Goal: Check status: Check status

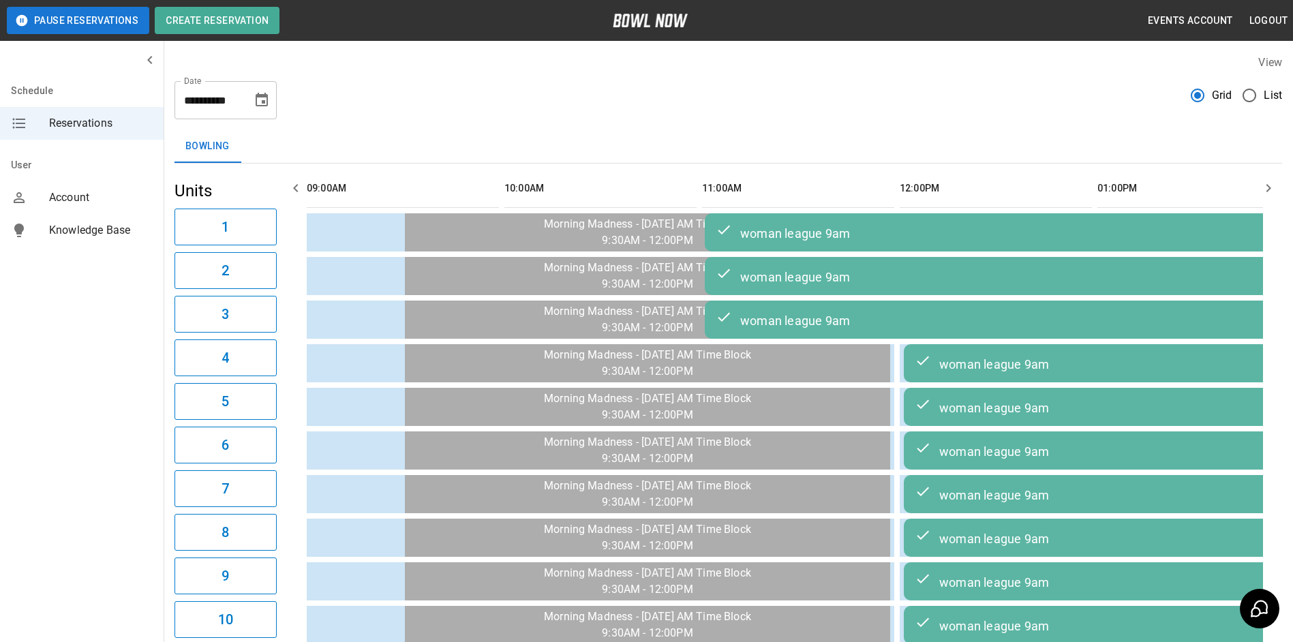
scroll to position [0, 2019]
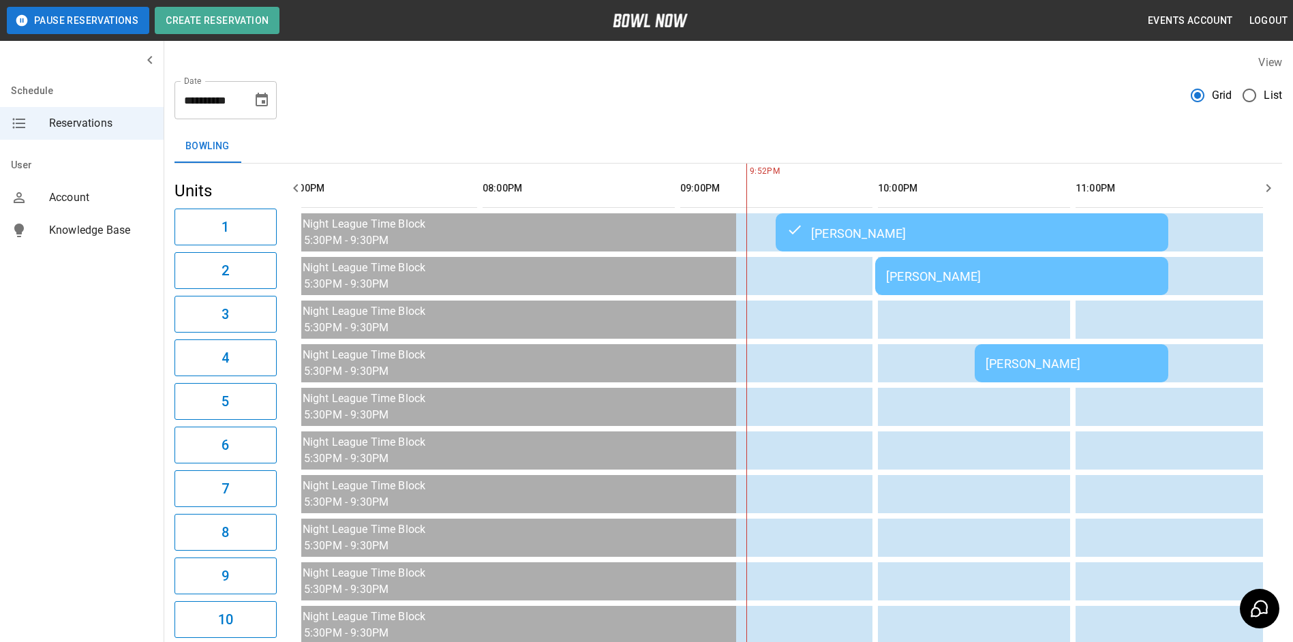
click at [975, 274] on div "[PERSON_NAME]" at bounding box center [1021, 276] width 271 height 14
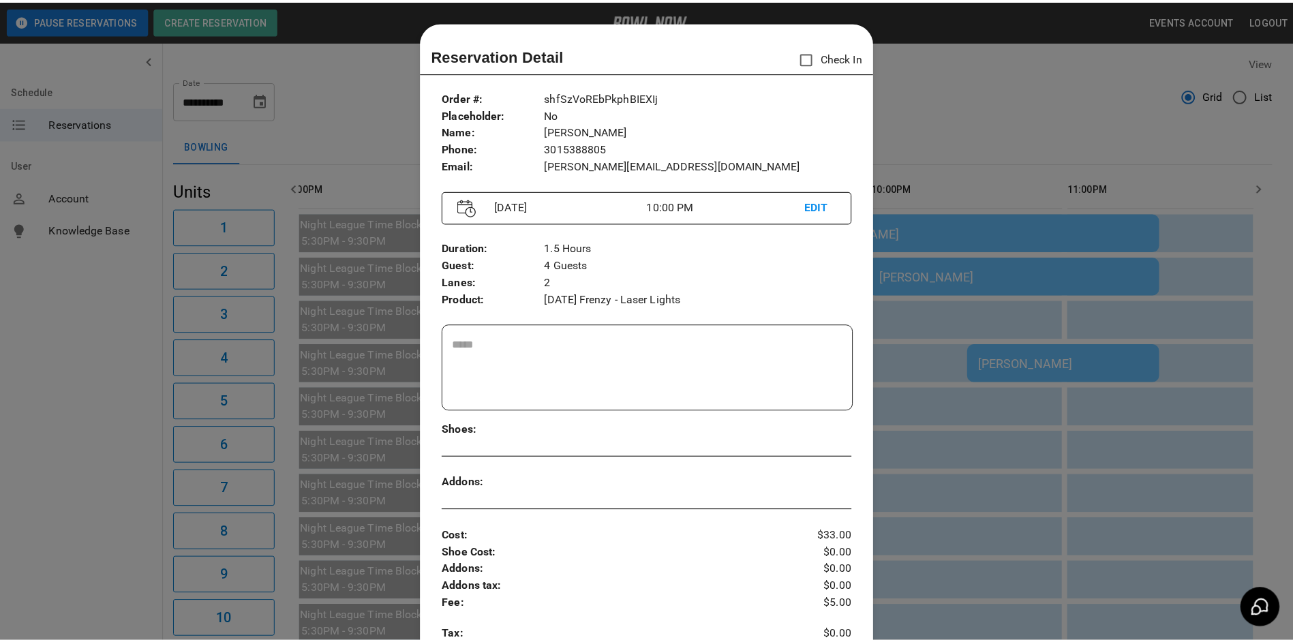
scroll to position [22, 0]
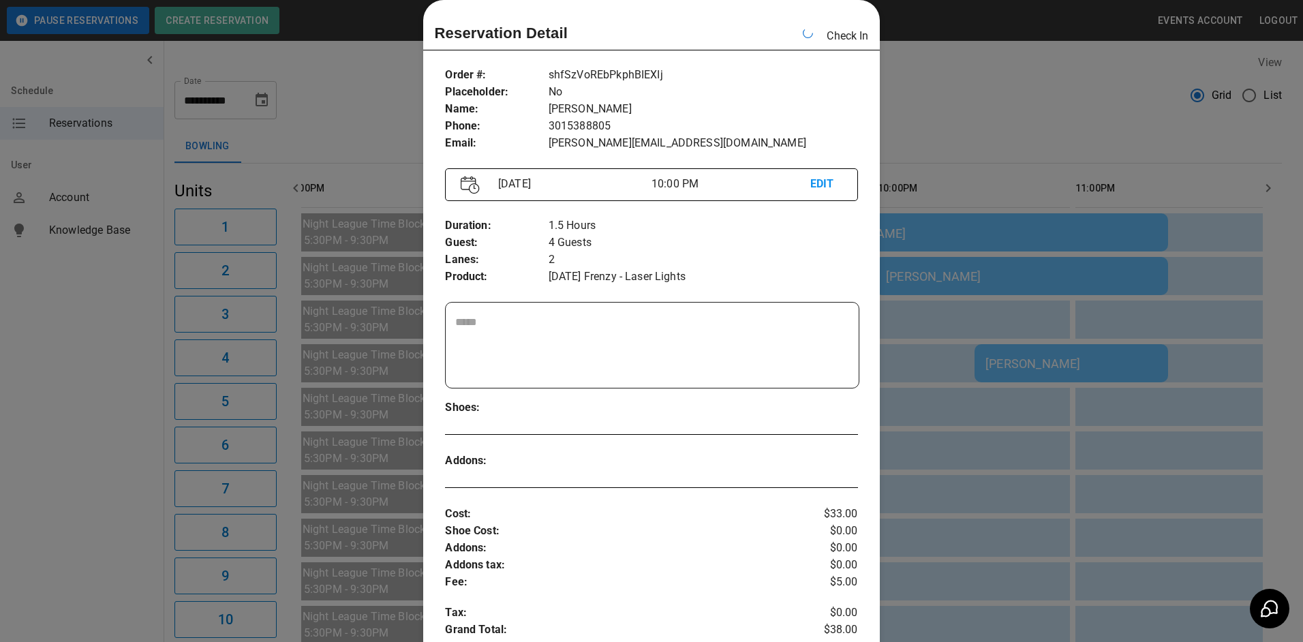
click at [1009, 39] on div at bounding box center [651, 321] width 1303 height 642
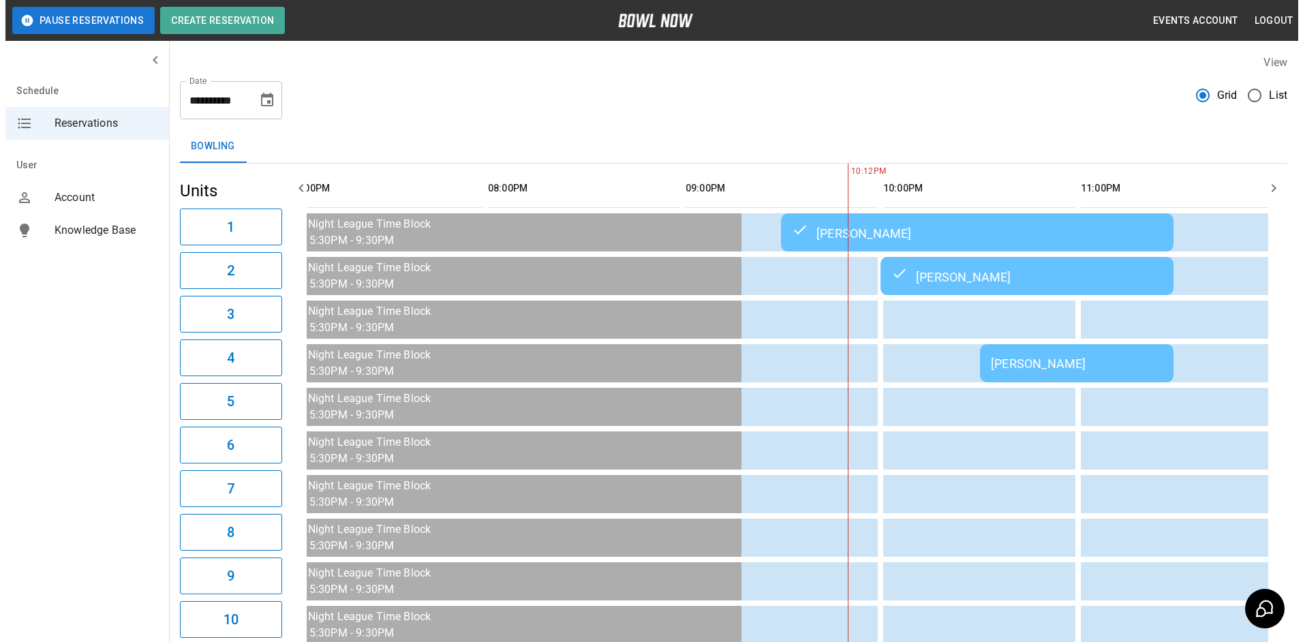
scroll to position [626, 0]
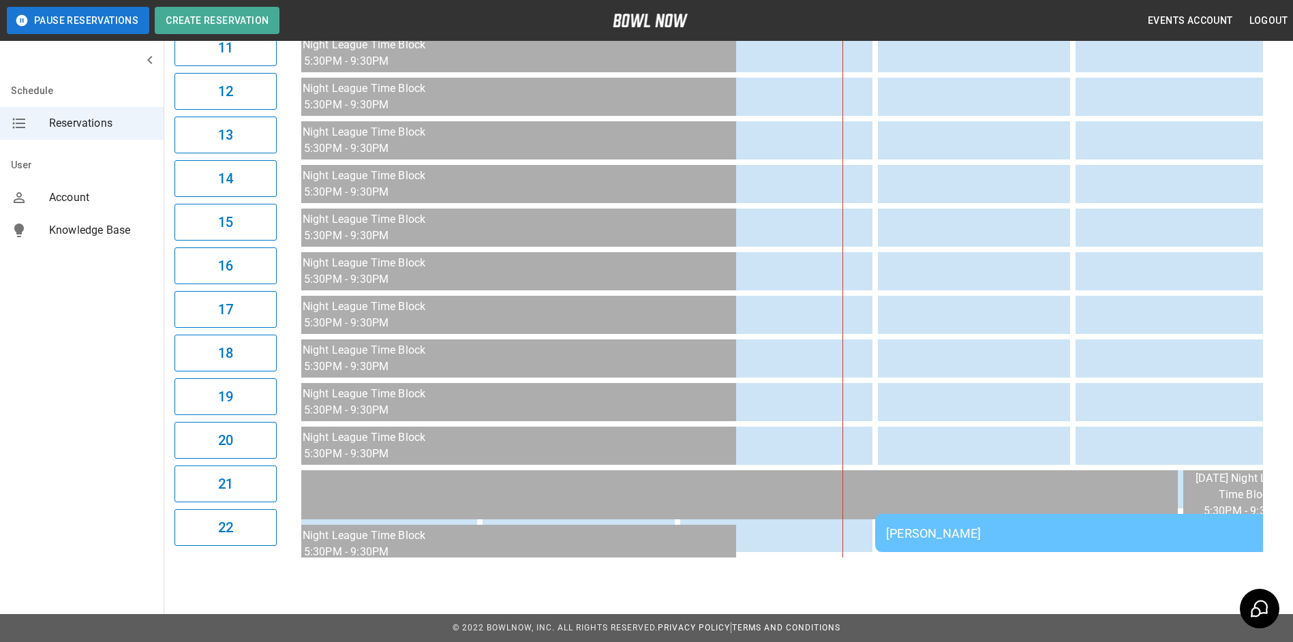
click at [985, 532] on div "[PERSON_NAME]" at bounding box center [1071, 533] width 371 height 14
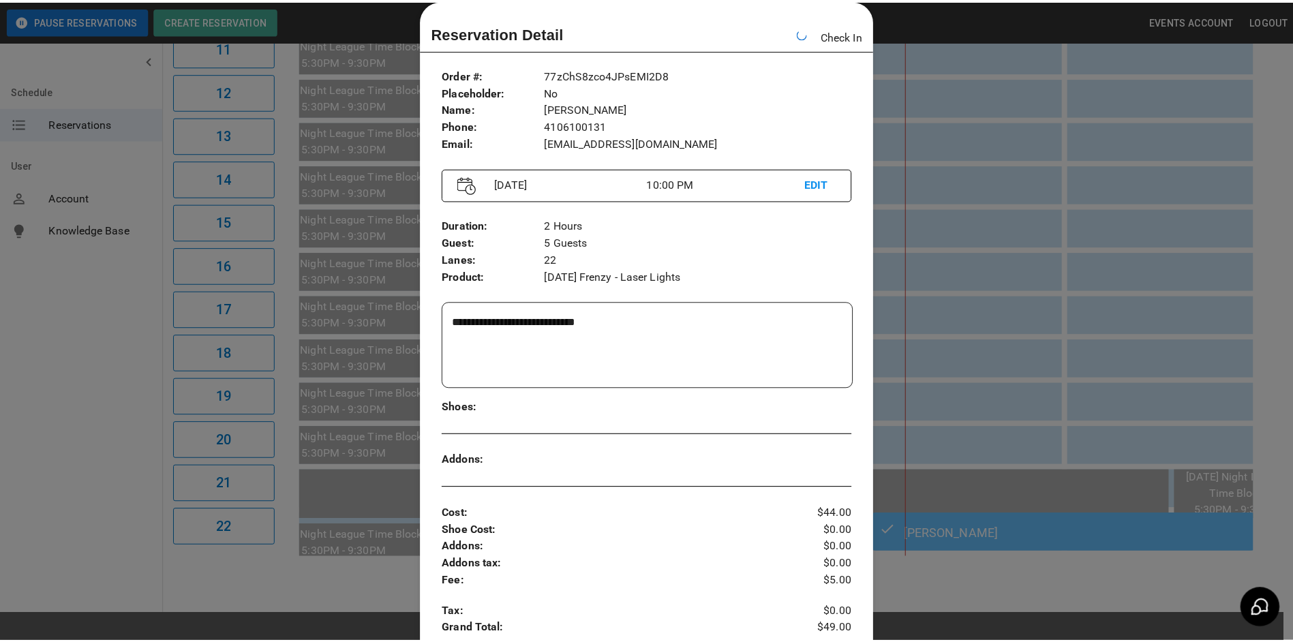
scroll to position [0, 2029]
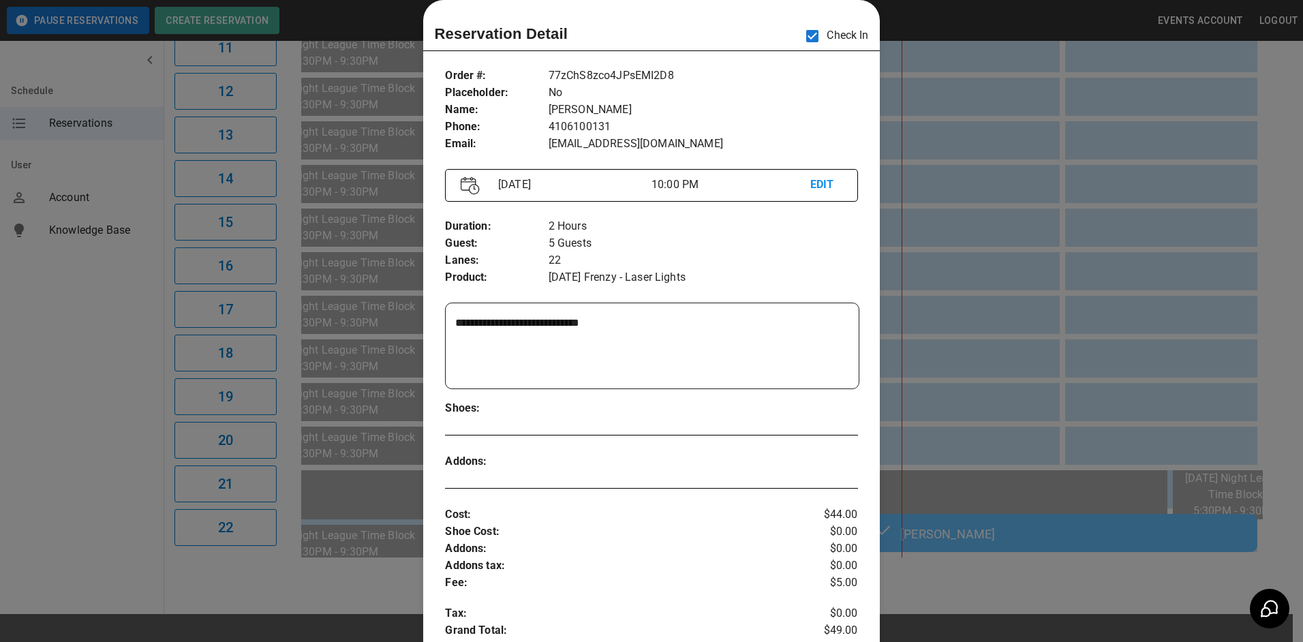
click at [986, 278] on div at bounding box center [651, 321] width 1303 height 642
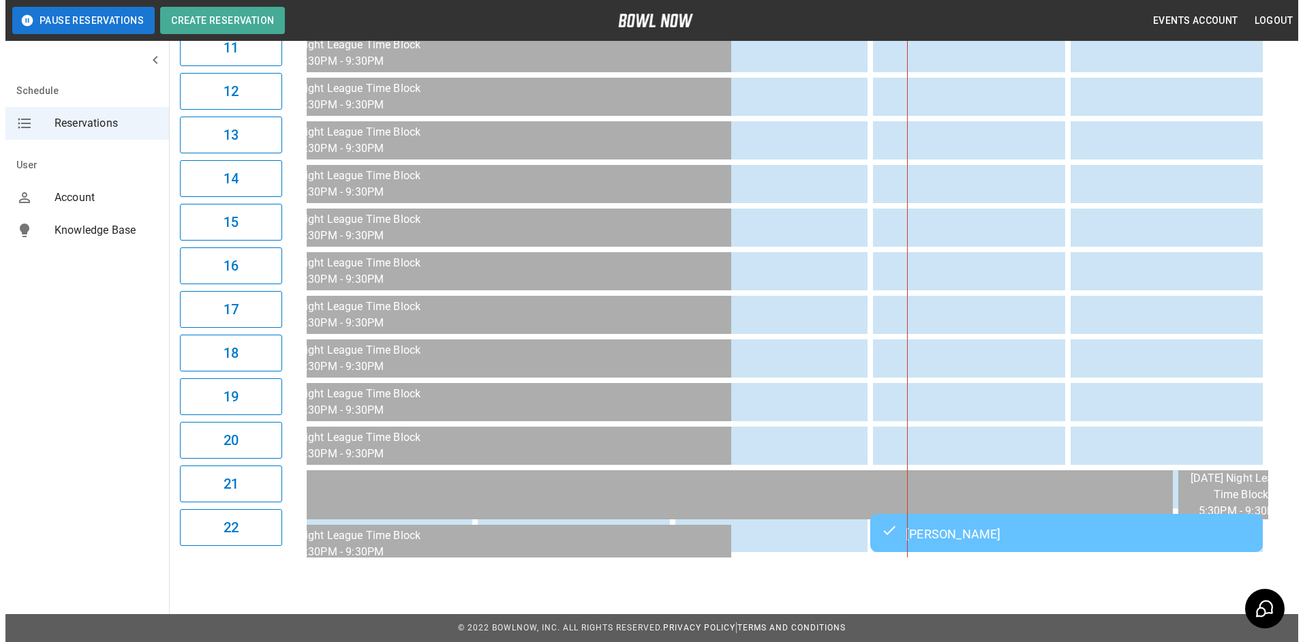
scroll to position [0, 2019]
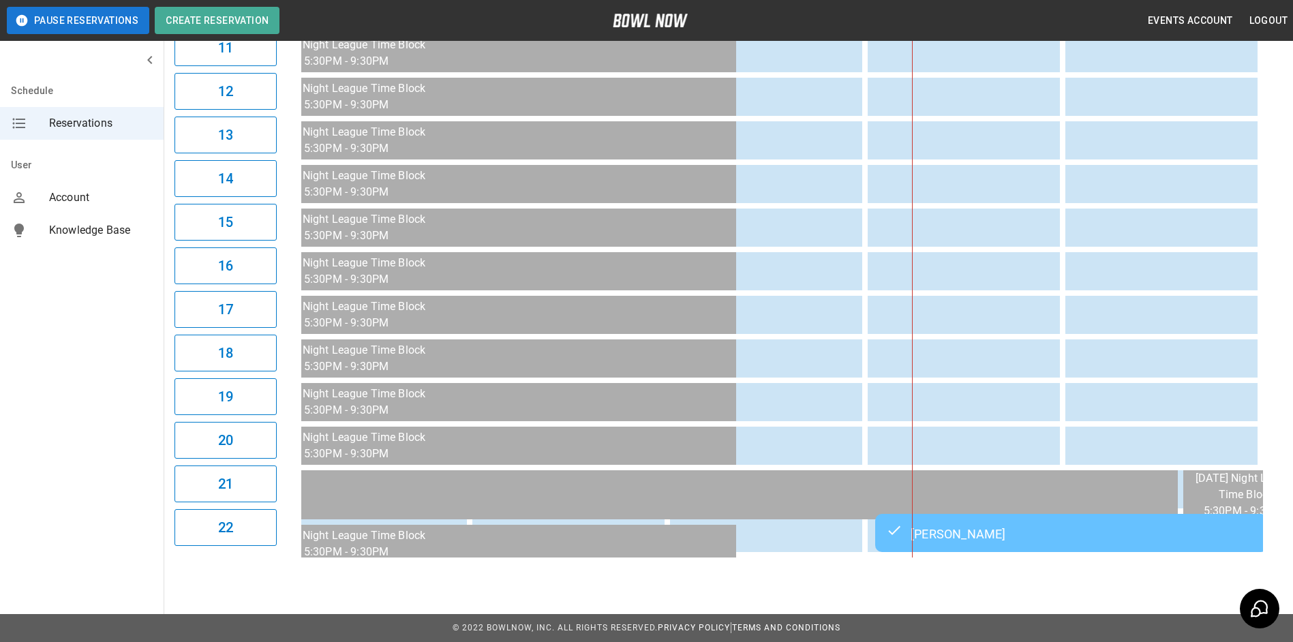
click at [993, 526] on div "[PERSON_NAME]" at bounding box center [1071, 533] width 371 height 16
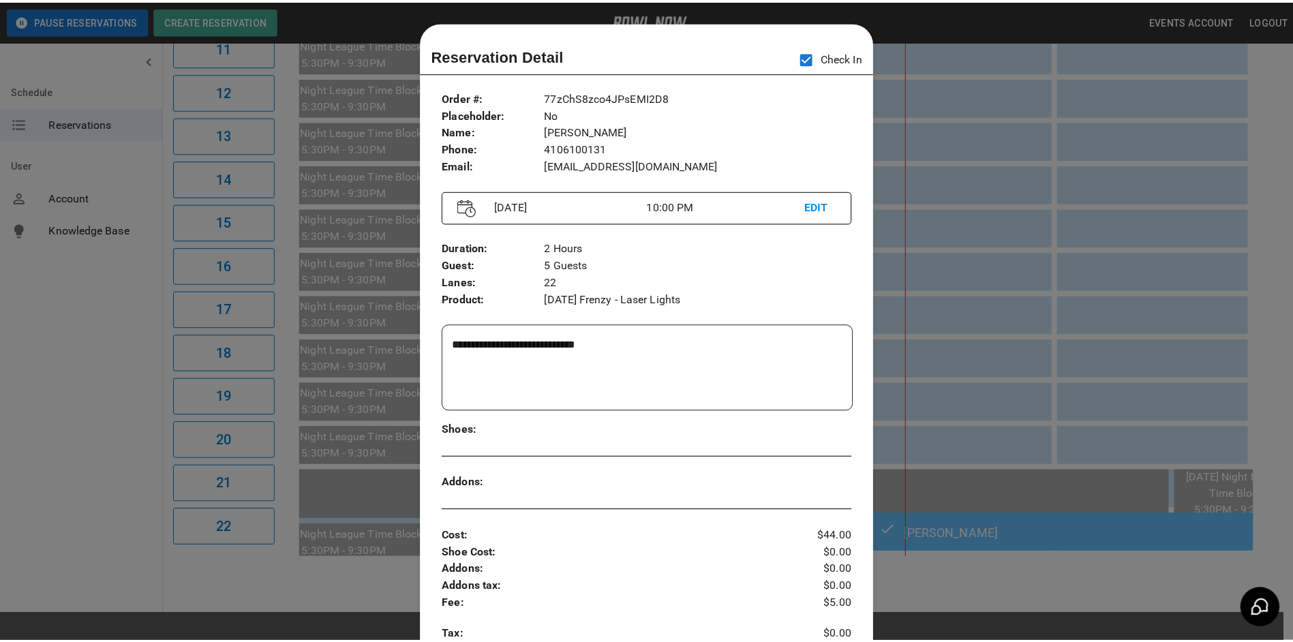
scroll to position [22, 0]
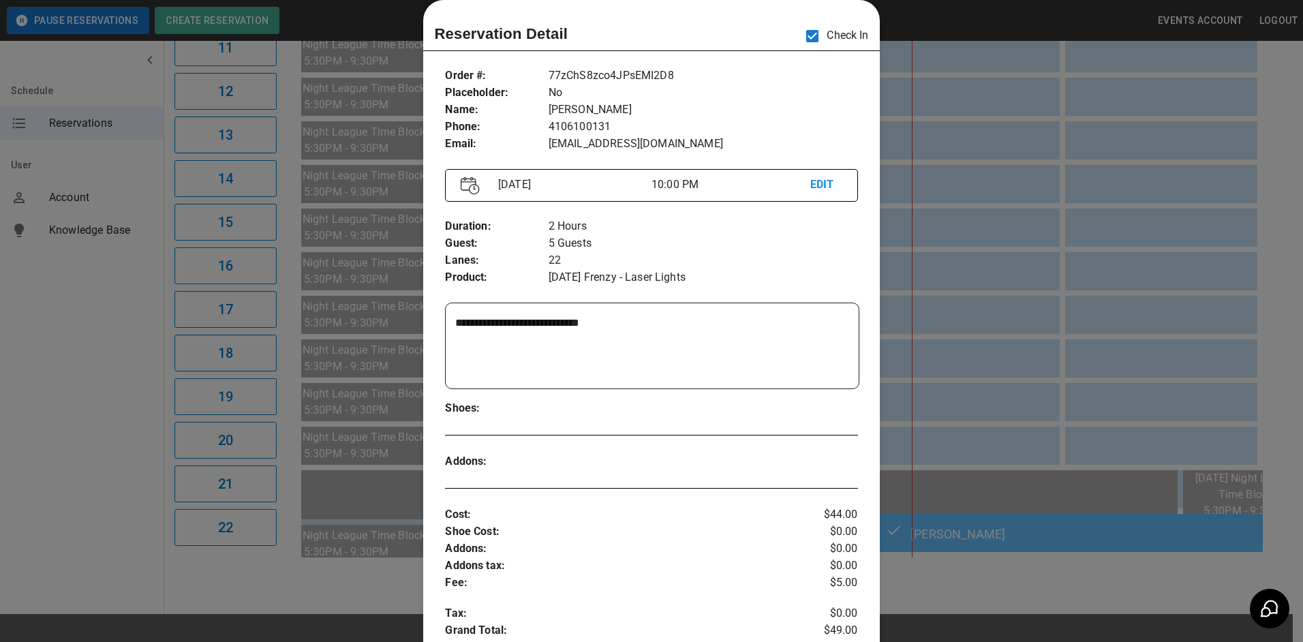
click at [979, 313] on div at bounding box center [651, 321] width 1303 height 642
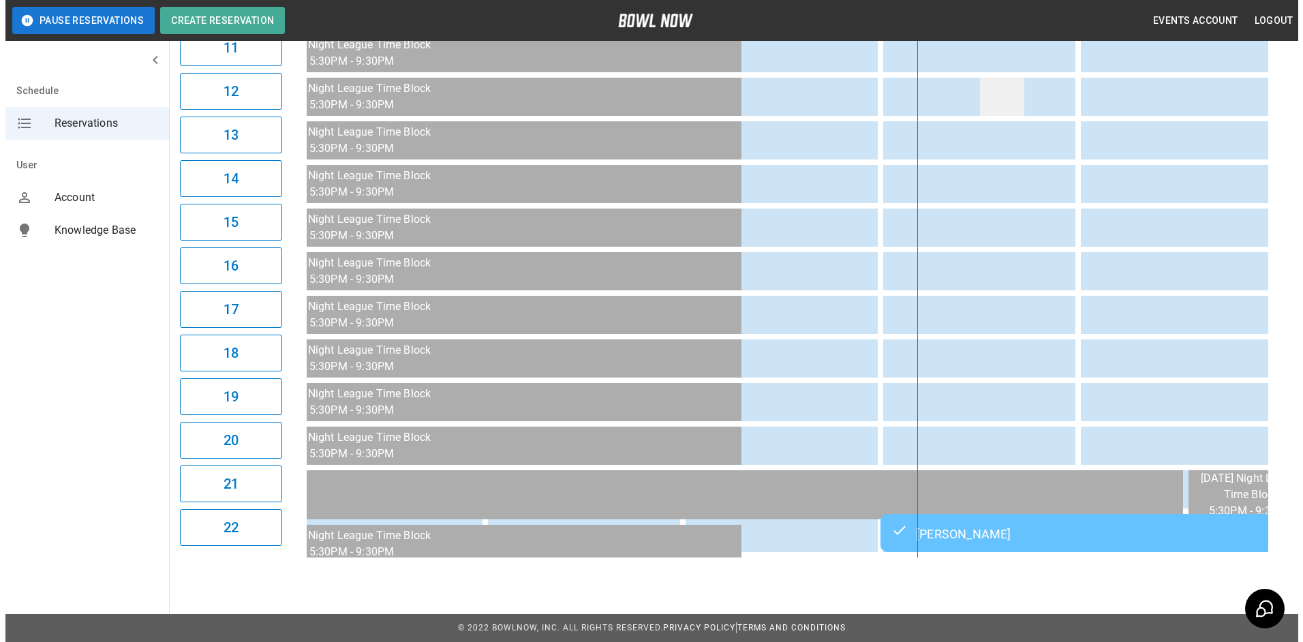
scroll to position [285, 0]
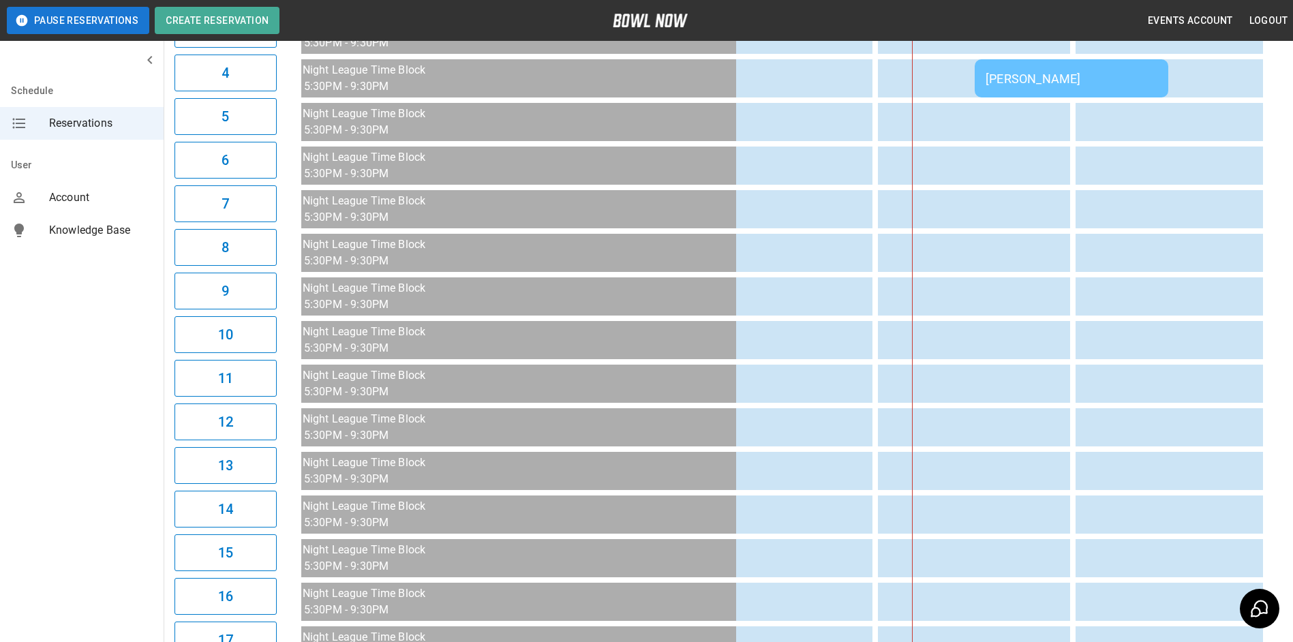
click at [1033, 77] on div "[PERSON_NAME]" at bounding box center [1072, 79] width 172 height 14
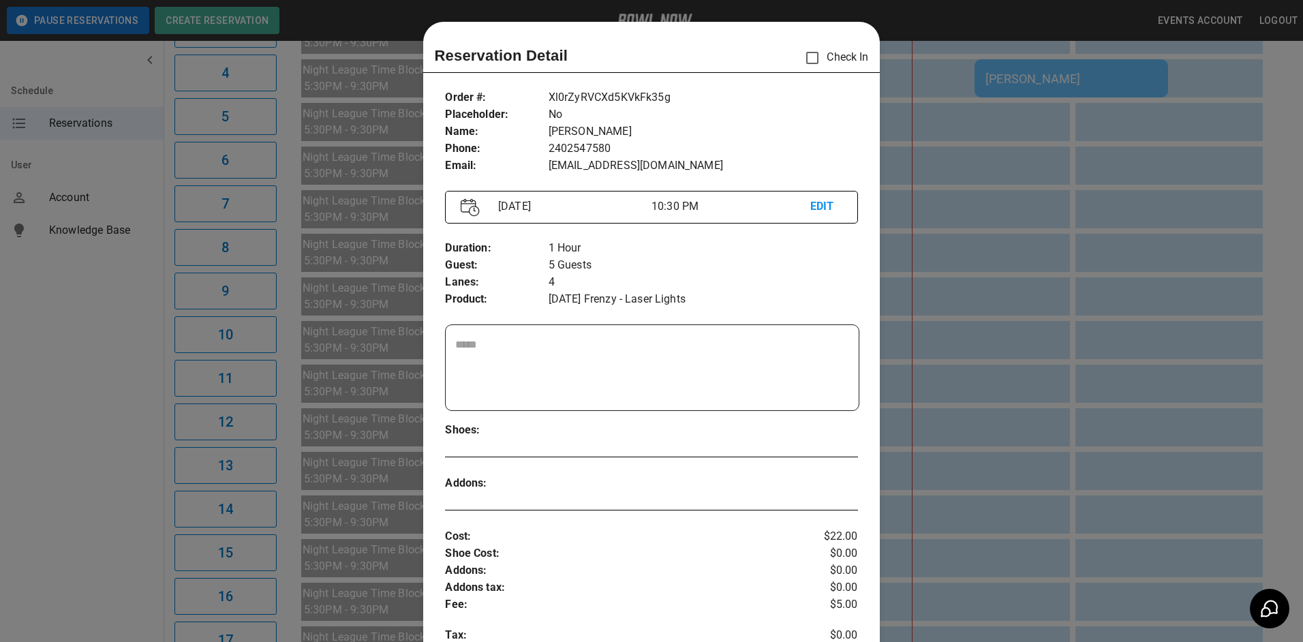
scroll to position [22, 0]
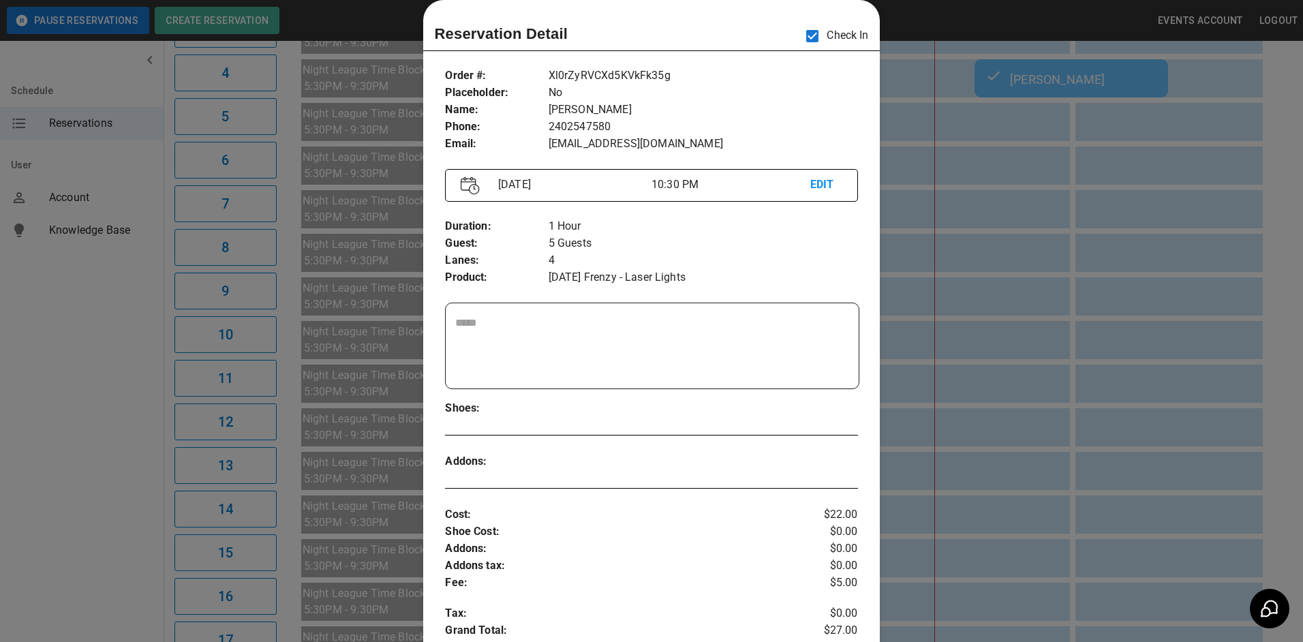
click at [1044, 312] on div at bounding box center [651, 321] width 1303 height 642
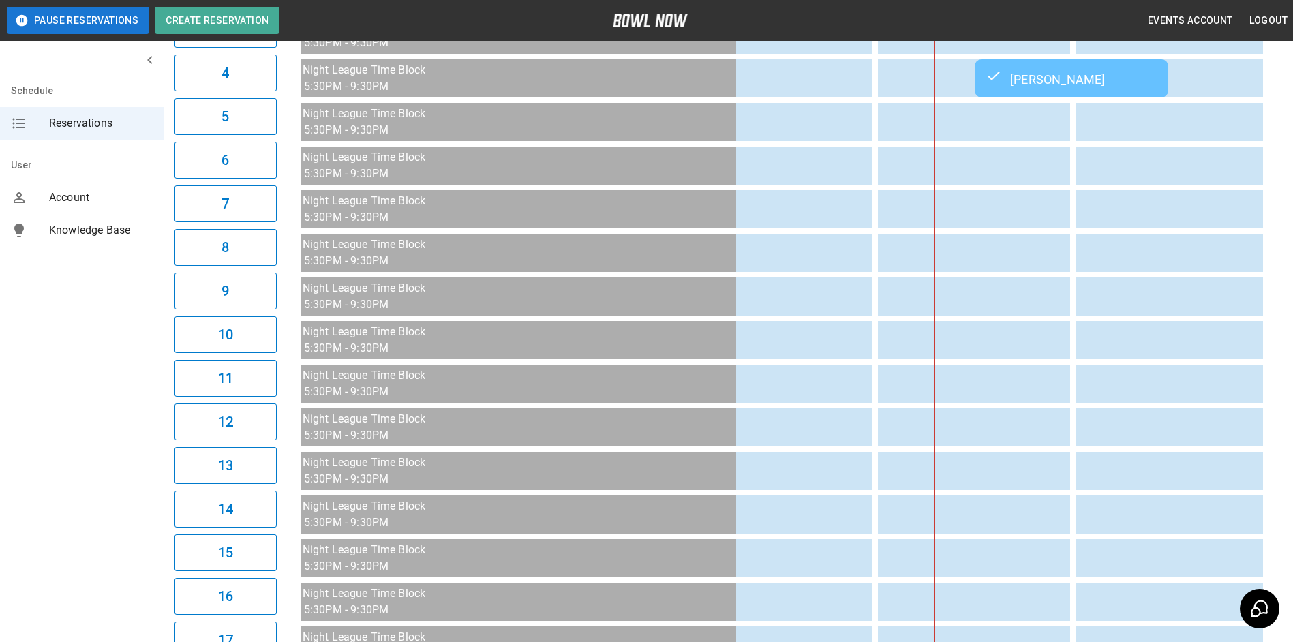
click at [1020, 78] on div "[PERSON_NAME]" at bounding box center [1072, 78] width 172 height 16
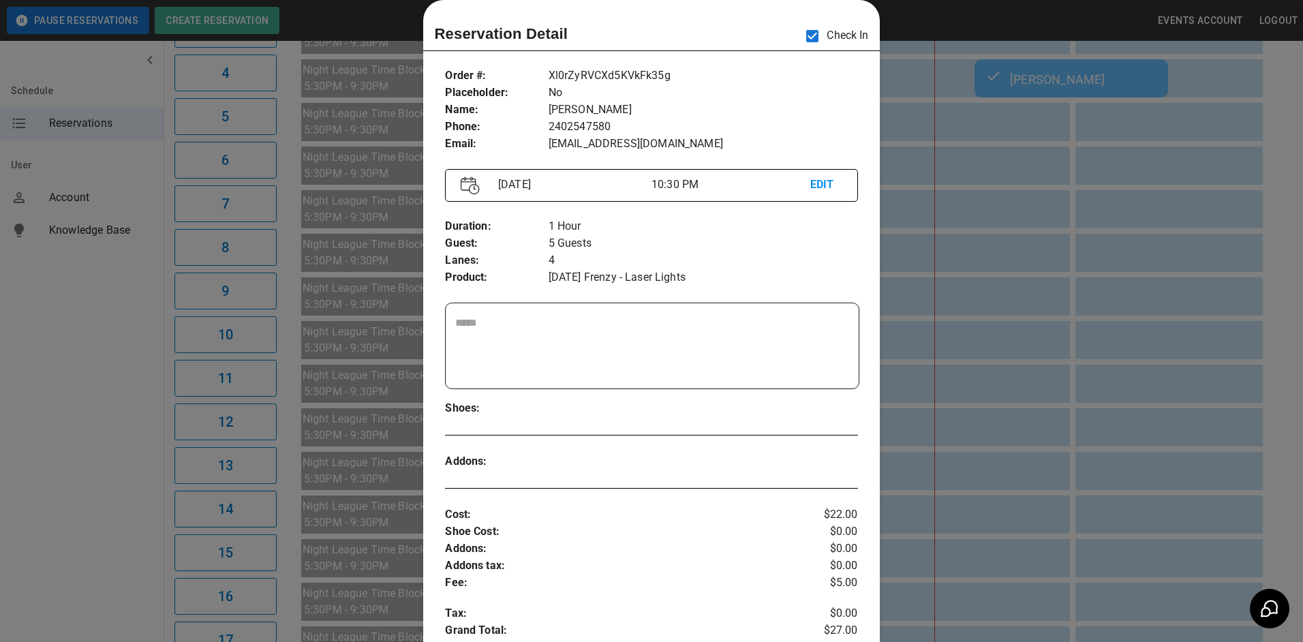
click at [1046, 260] on div at bounding box center [651, 321] width 1303 height 642
